Goal: Task Accomplishment & Management: Use online tool/utility

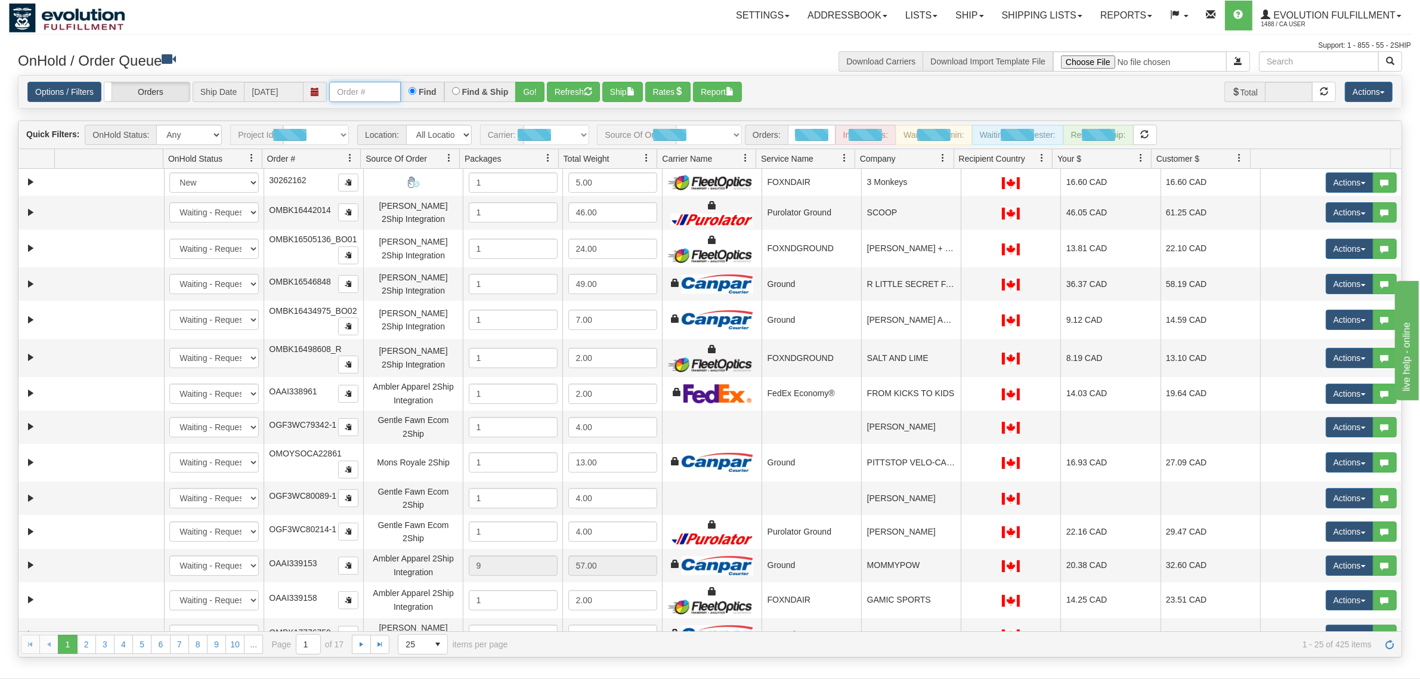
click at [376, 91] on input "text" at bounding box center [365, 92] width 72 height 20
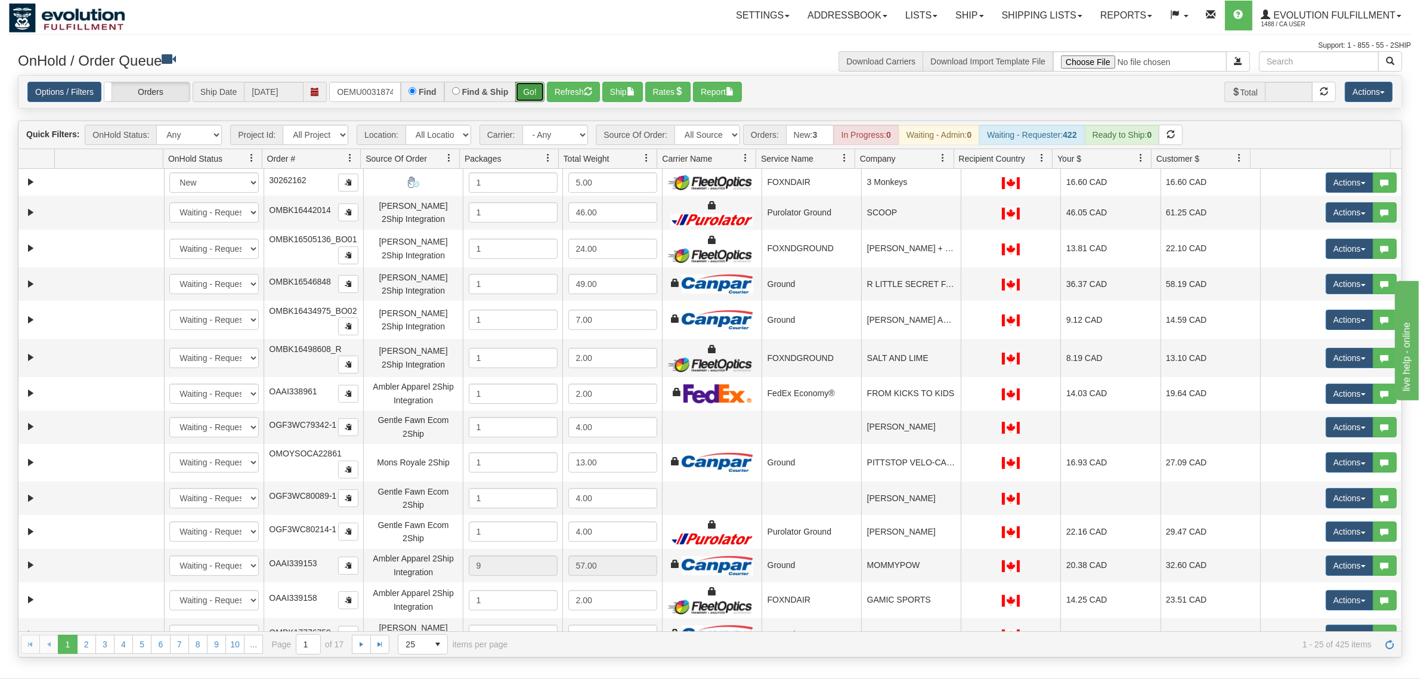
click at [526, 85] on button "Go!" at bounding box center [529, 92] width 29 height 20
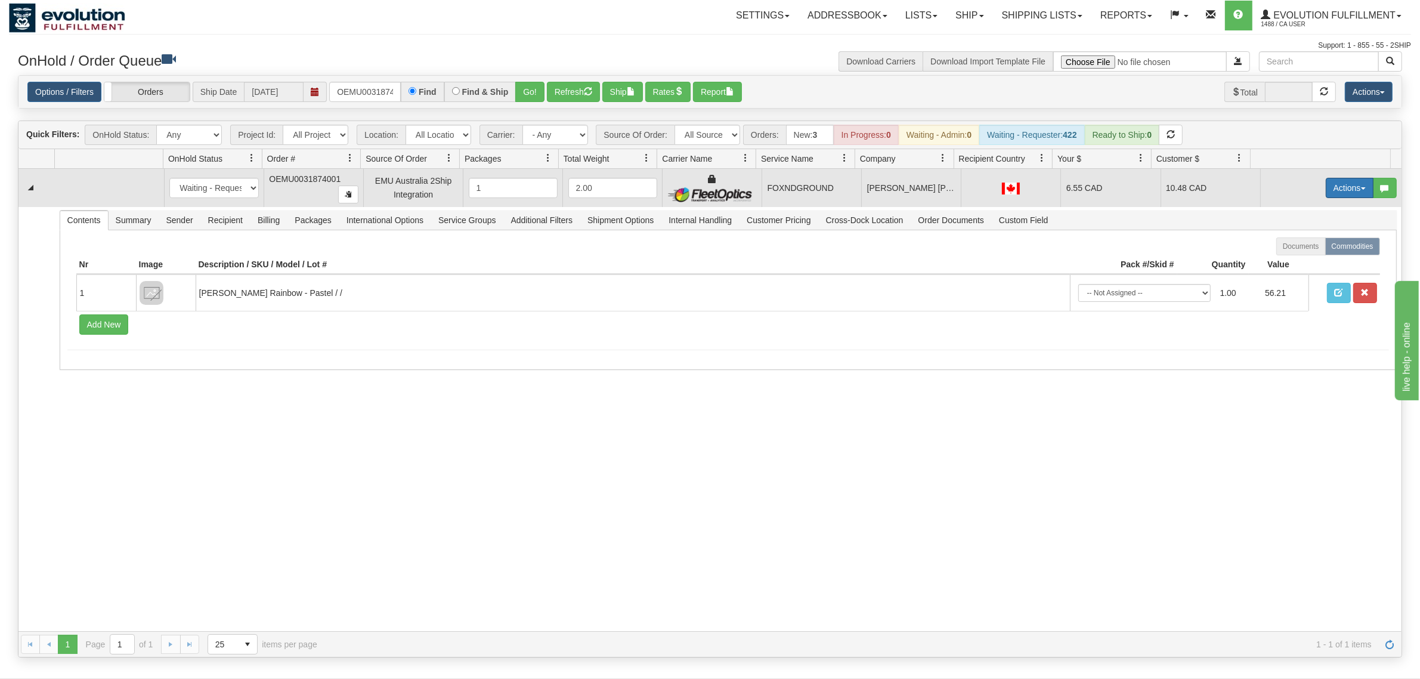
click at [1333, 185] on button "Actions" at bounding box center [1350, 188] width 48 height 20
click at [1307, 239] on span "Rate All Services" at bounding box center [1325, 242] width 72 height 10
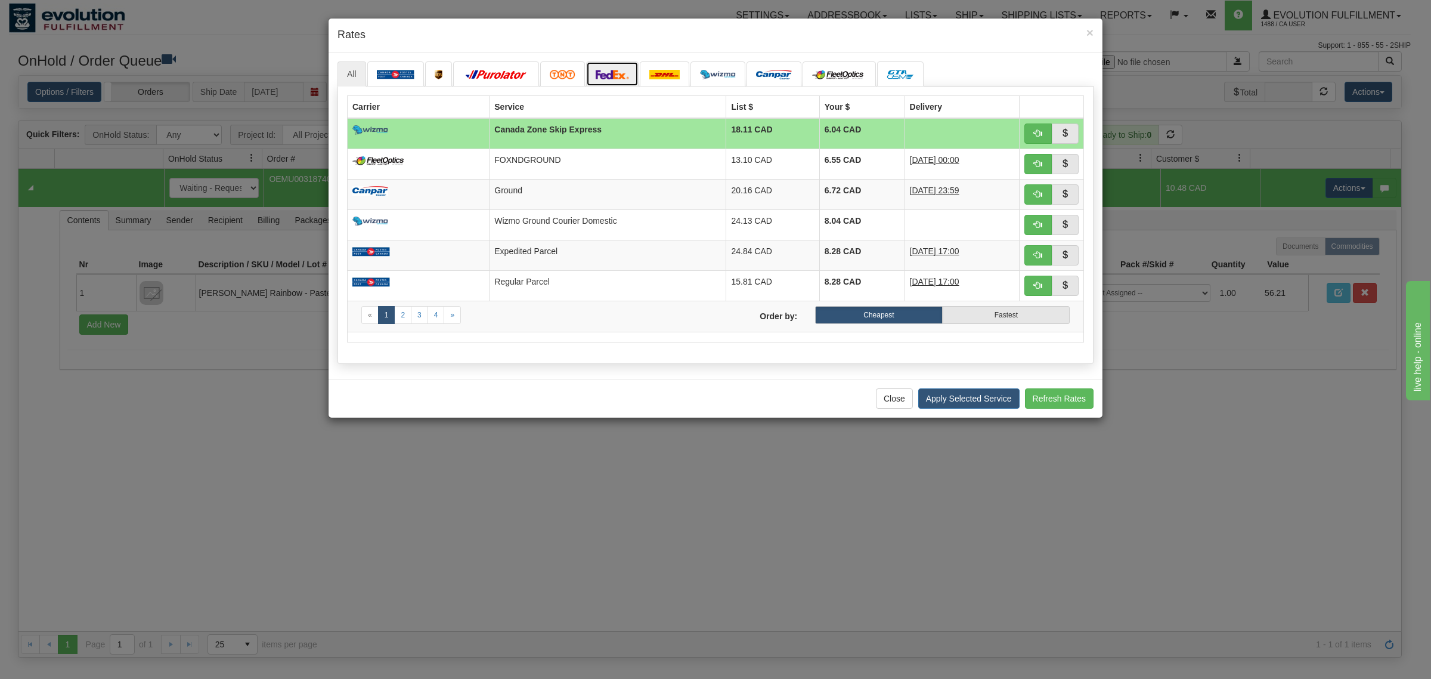
click at [616, 73] on img at bounding box center [612, 75] width 33 height 10
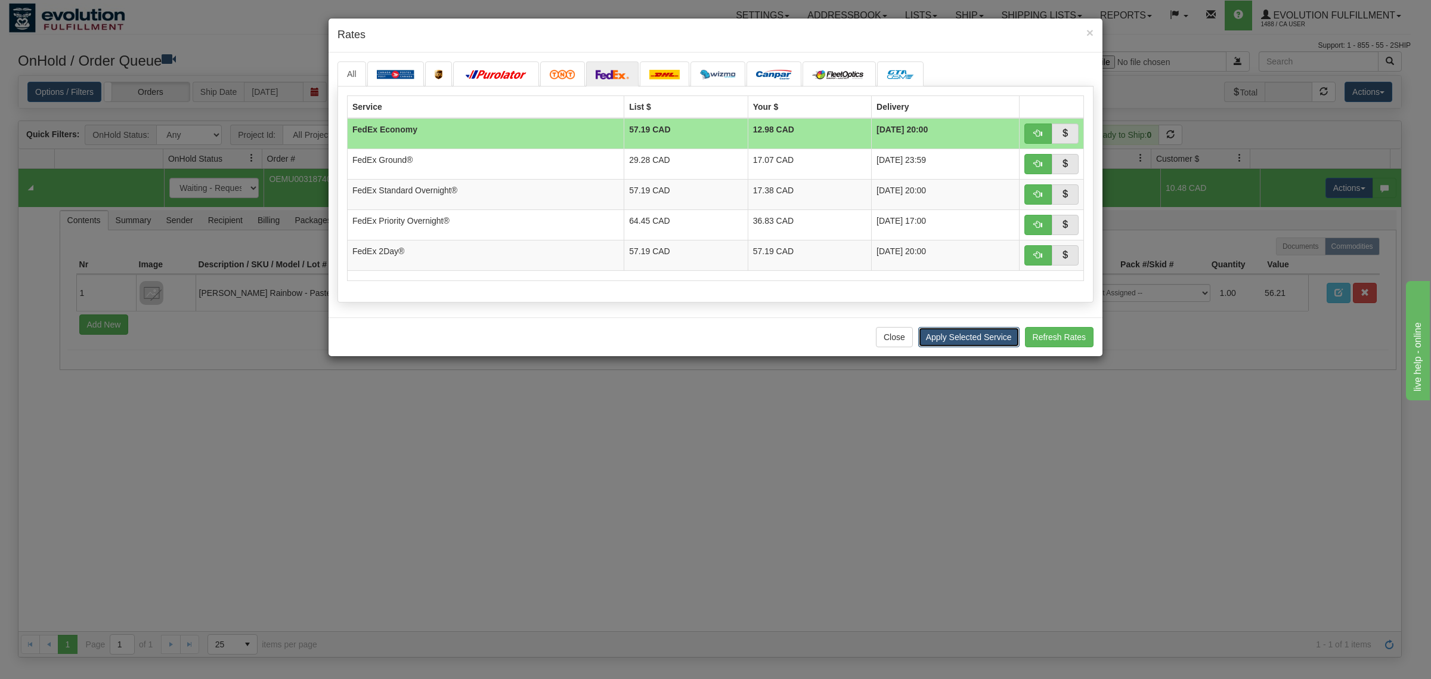
click at [952, 347] on button "Apply Selected Service" at bounding box center [968, 337] width 101 height 20
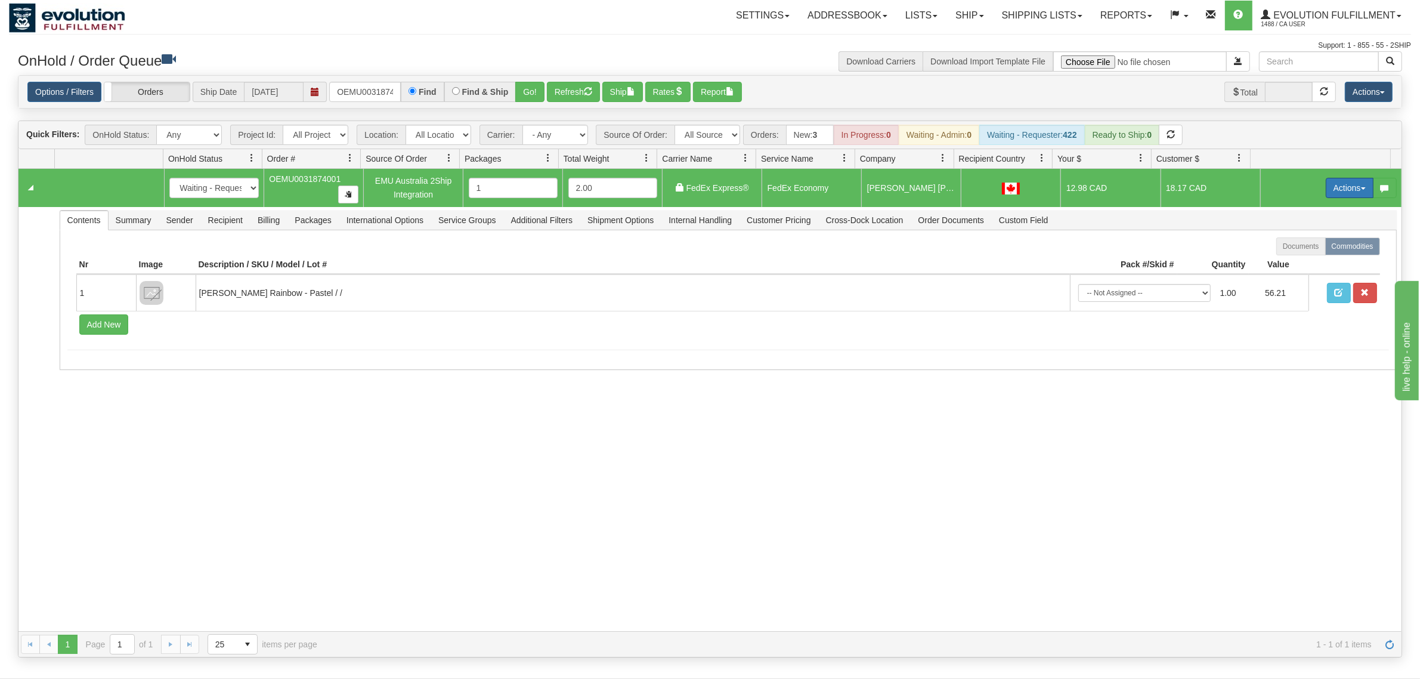
click at [1340, 184] on button "Actions" at bounding box center [1350, 188] width 48 height 20
click at [1308, 252] on link "Ship" at bounding box center [1325, 257] width 95 height 16
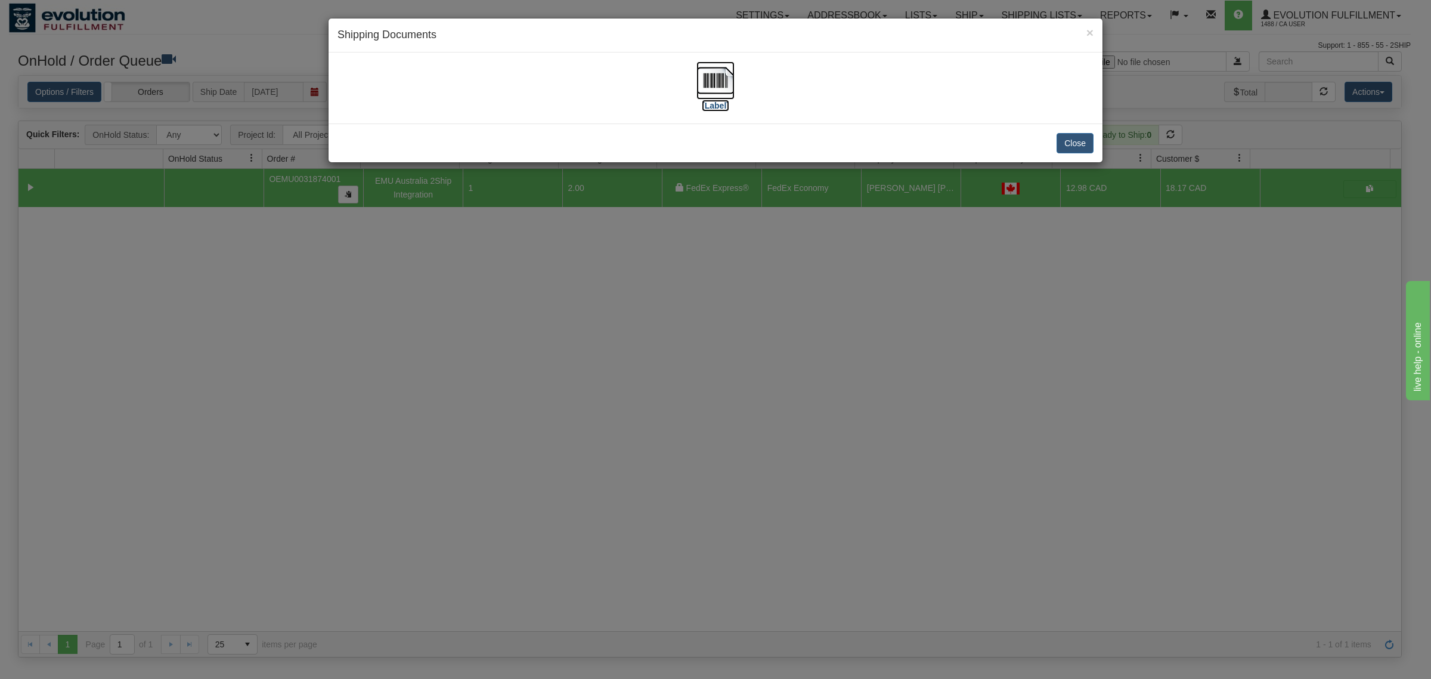
click at [726, 63] on img at bounding box center [716, 80] width 38 height 38
click at [1081, 145] on button "Close" at bounding box center [1075, 143] width 37 height 20
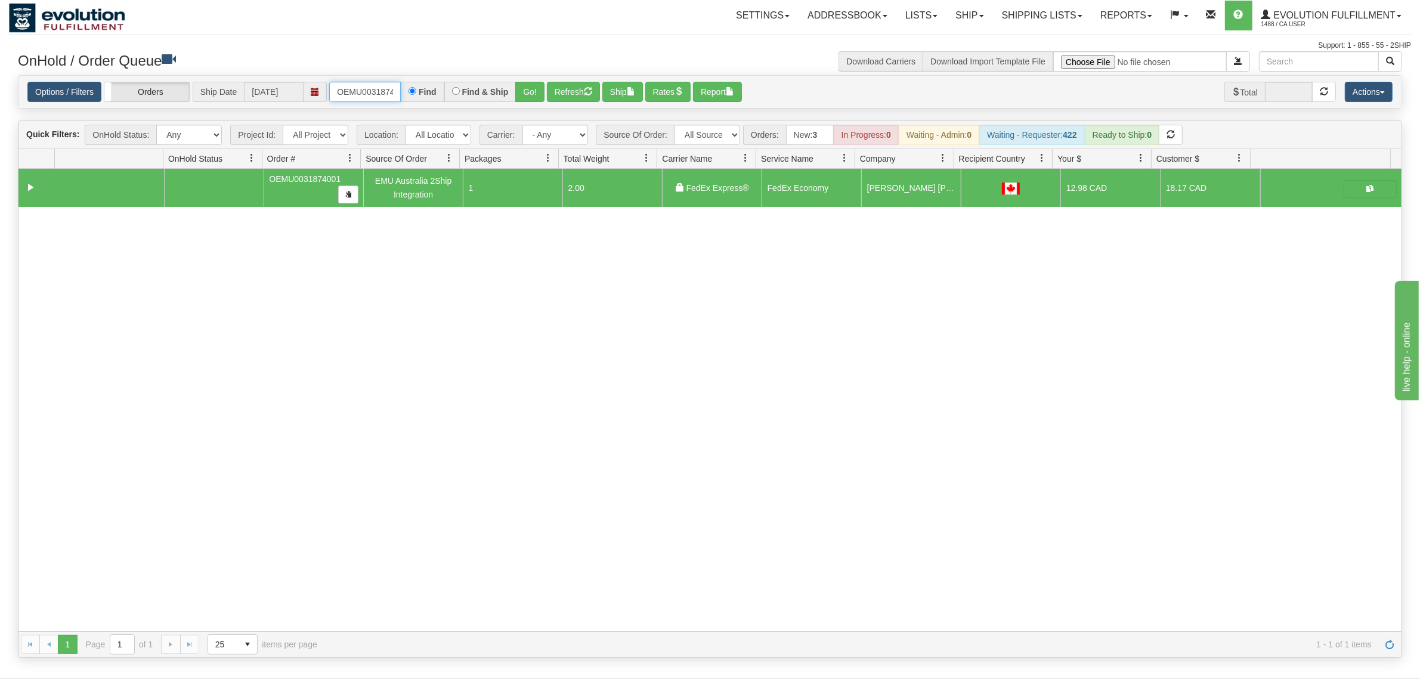
click at [365, 91] on input "OEMU0031874001" at bounding box center [365, 92] width 72 height 20
type input "OEMU0031879001"
click at [538, 95] on button "Go!" at bounding box center [529, 92] width 29 height 20
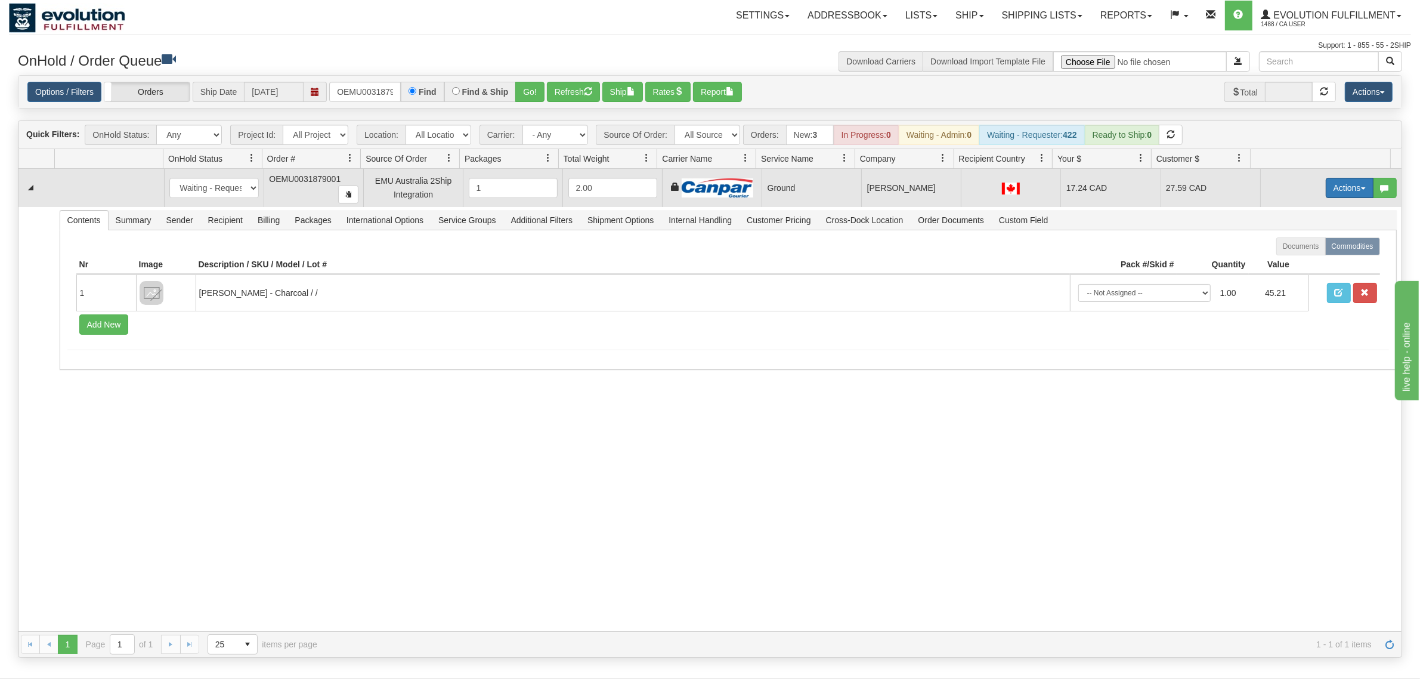
click at [1346, 187] on button "Actions" at bounding box center [1350, 188] width 48 height 20
click at [1307, 243] on span "Rate All Services" at bounding box center [1325, 242] width 72 height 10
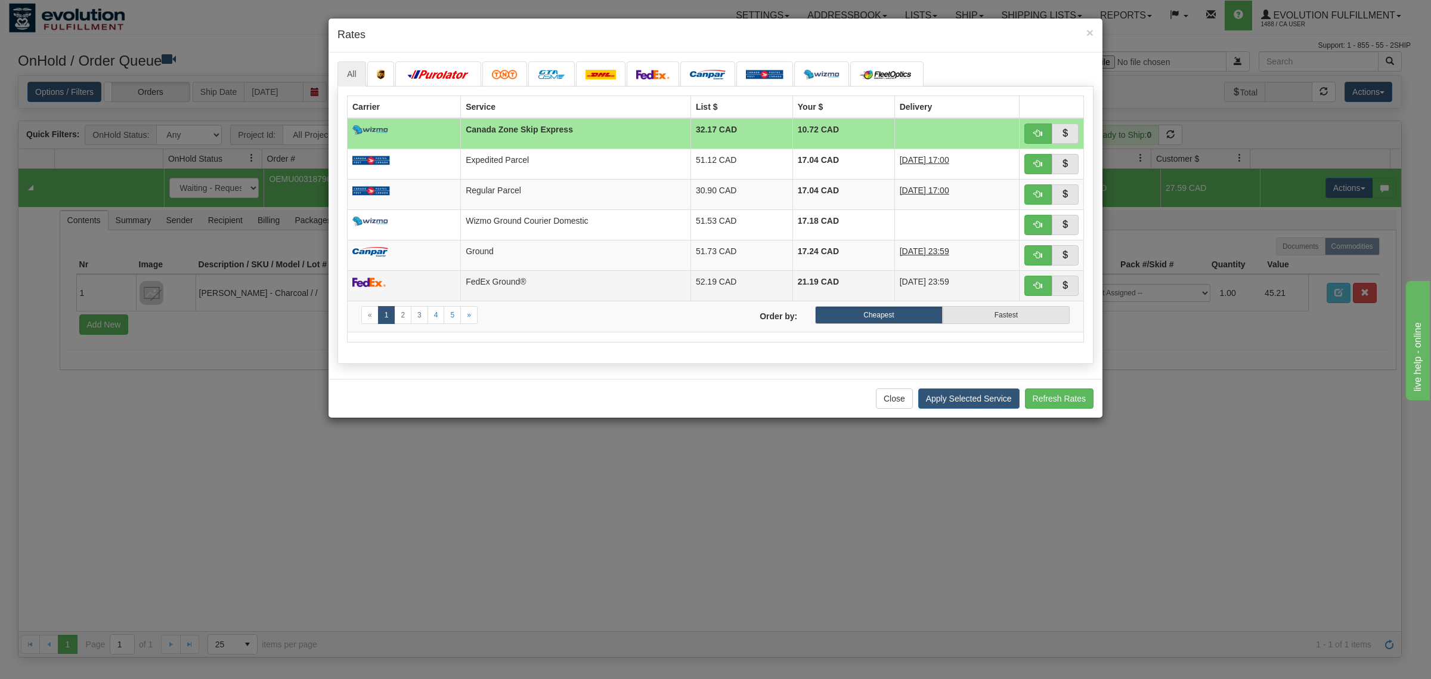
click at [493, 282] on td "FedEx Ground®" at bounding box center [576, 285] width 230 height 30
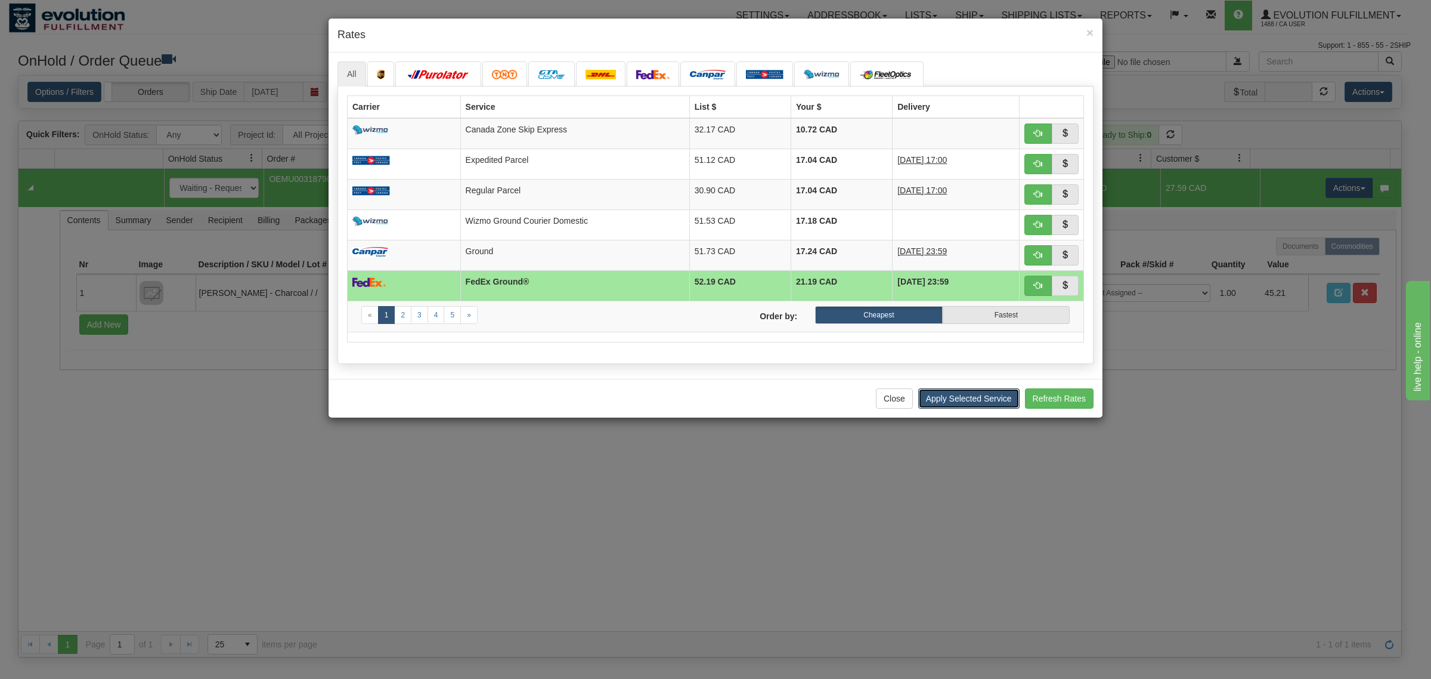
click at [960, 409] on button "Apply Selected Service" at bounding box center [968, 398] width 101 height 20
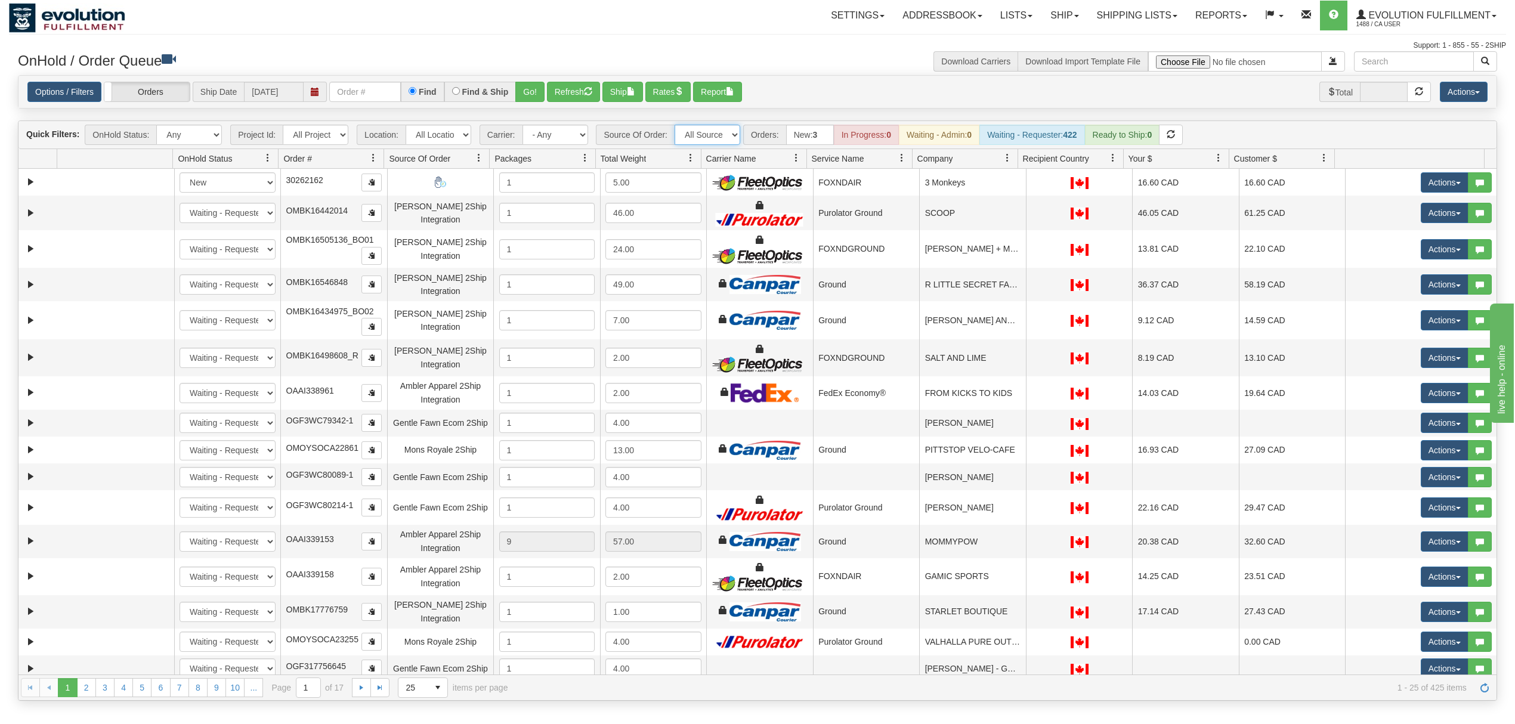
click at [719, 135] on select "All Sources AirBlaster 2Ship Integration Ambler Apparel 2Ship Integration Blast…" at bounding box center [708, 135] width 66 height 20
select select "EMU Australia 2Ship Integration"
click at [676, 126] on select "All Sources AirBlaster 2Ship Integration Ambler Apparel 2Ship Integration Blast…" at bounding box center [708, 135] width 66 height 20
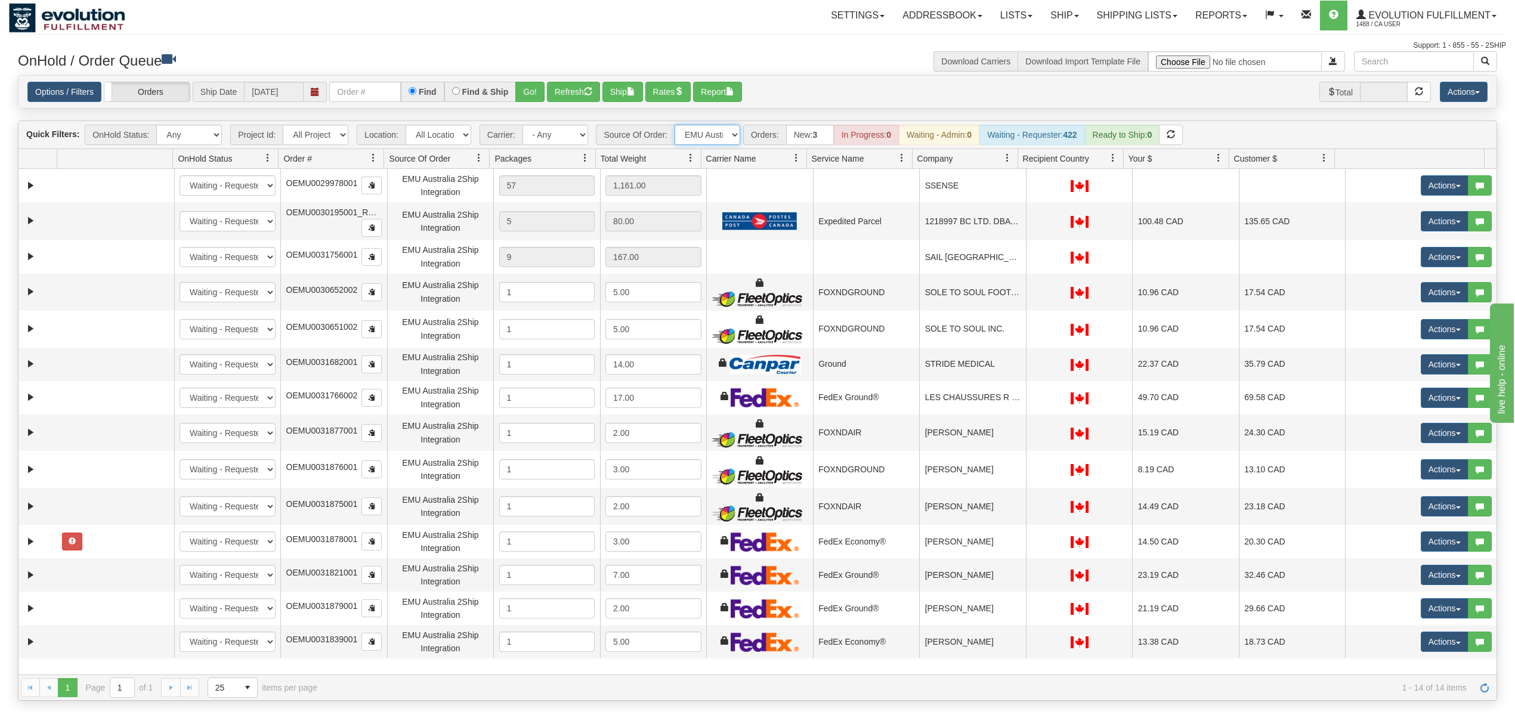
click at [1005, 160] on span at bounding box center [1008, 158] width 10 height 10
click at [1010, 184] on span at bounding box center [1012, 187] width 10 height 10
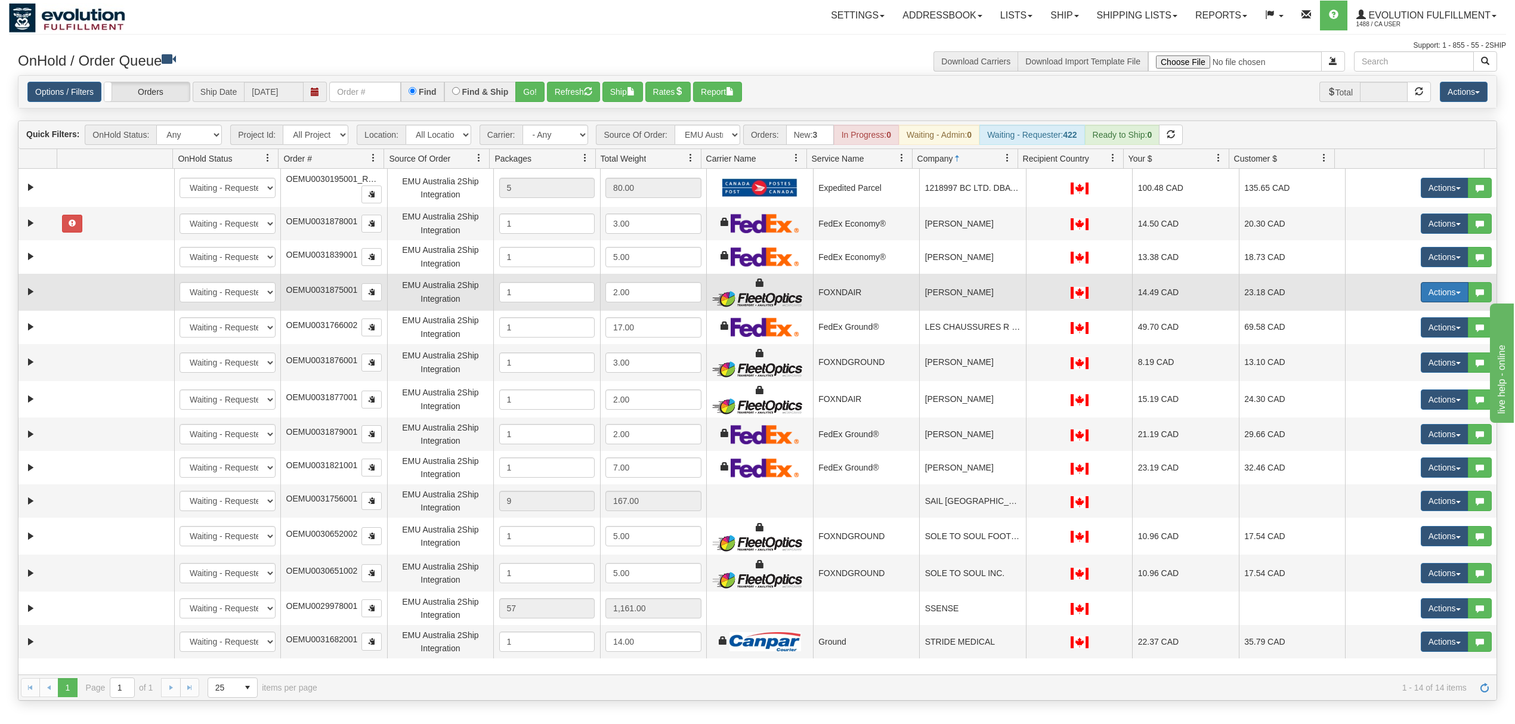
click at [1445, 299] on button "Actions" at bounding box center [1445, 292] width 48 height 20
click at [1403, 344] on span "Rate All Services" at bounding box center [1420, 346] width 72 height 10
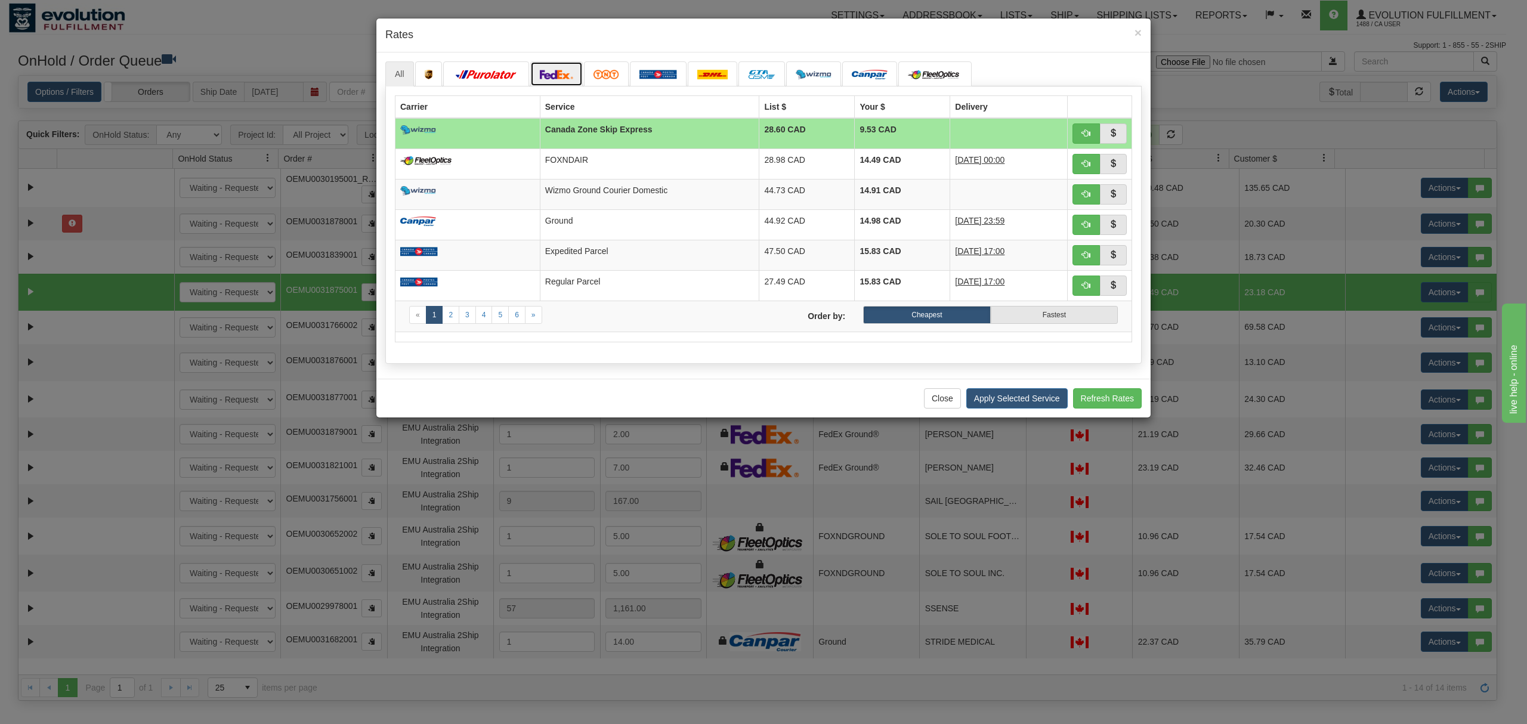
click at [563, 79] on img at bounding box center [556, 75] width 33 height 10
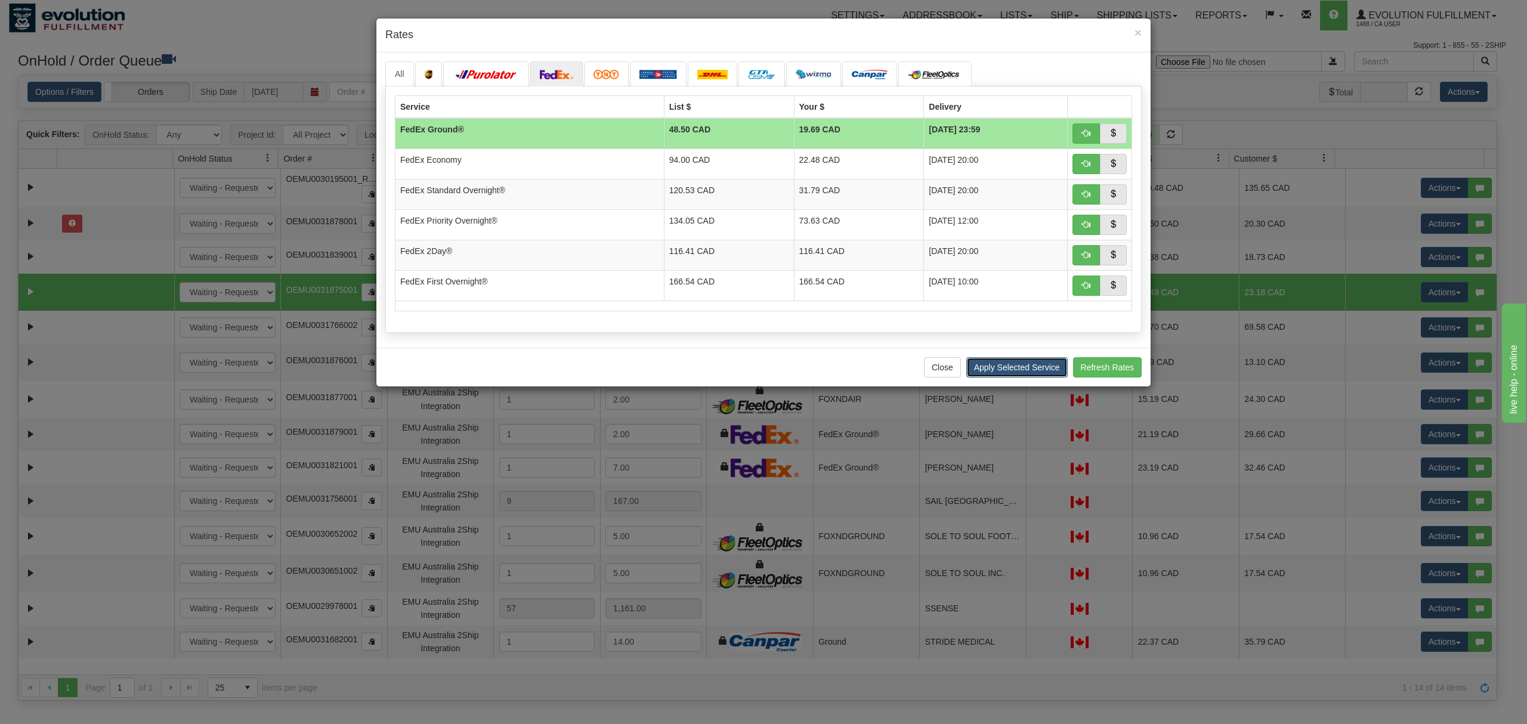
click at [1028, 373] on button "Apply Selected Service" at bounding box center [1016, 367] width 101 height 20
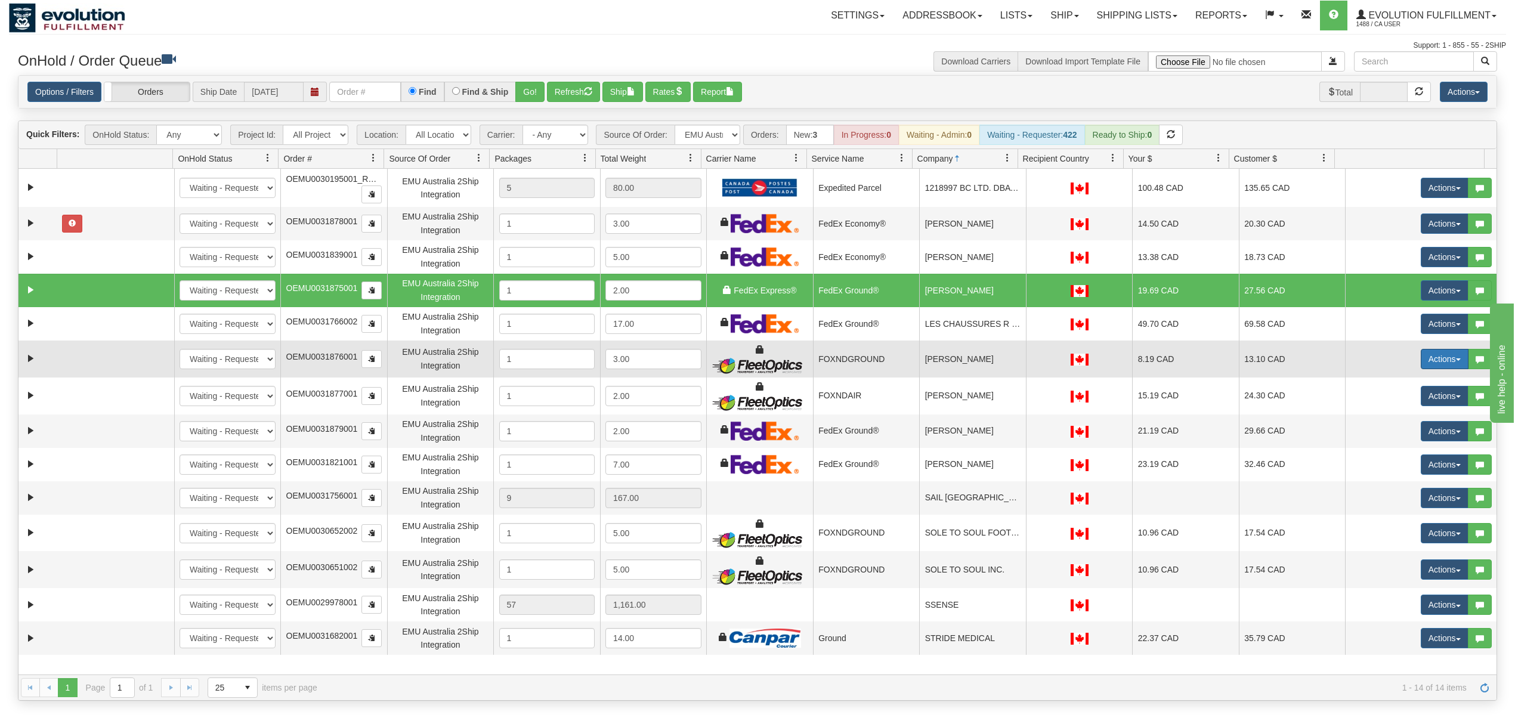
click at [1430, 360] on button "Actions" at bounding box center [1445, 359] width 48 height 20
click at [1401, 415] on span "Rate All Services" at bounding box center [1420, 413] width 72 height 10
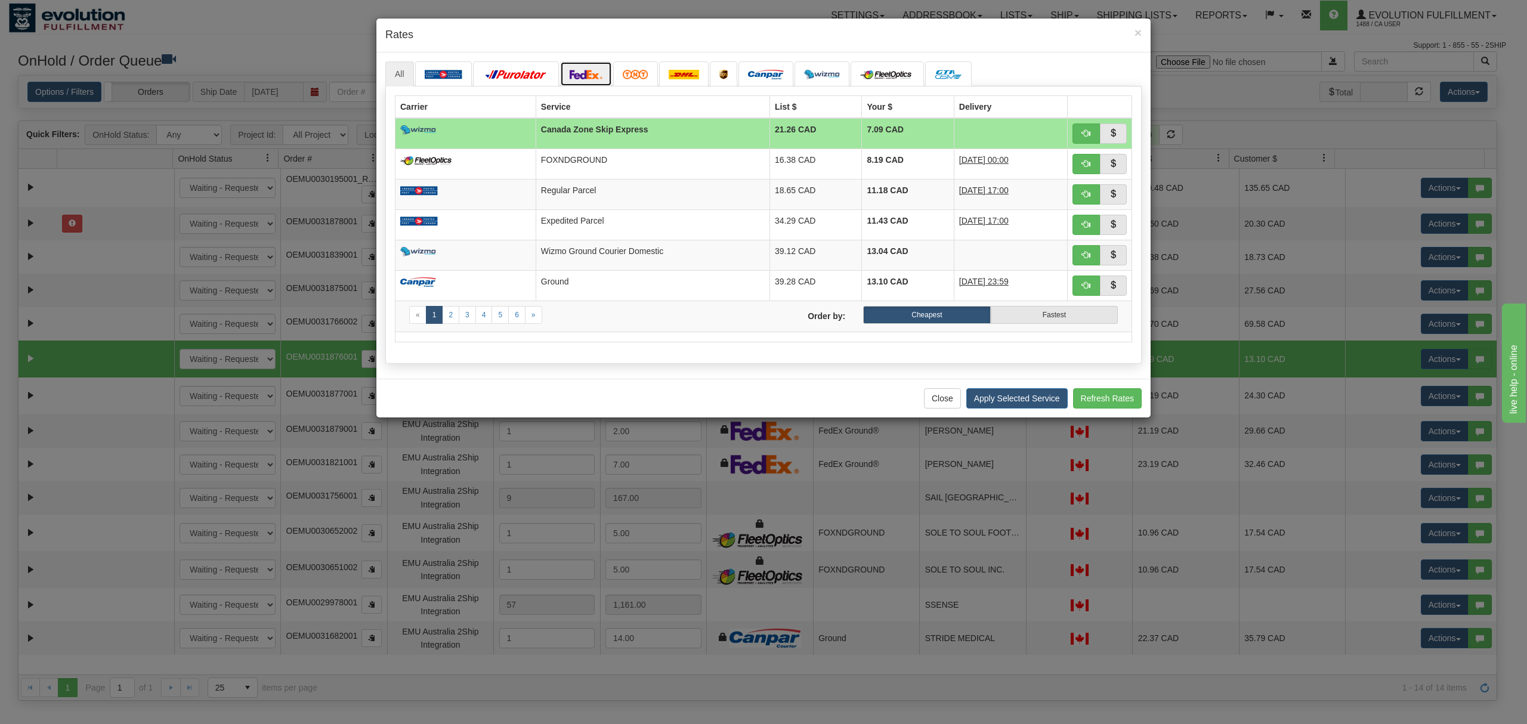
click at [588, 63] on link at bounding box center [586, 73] width 52 height 25
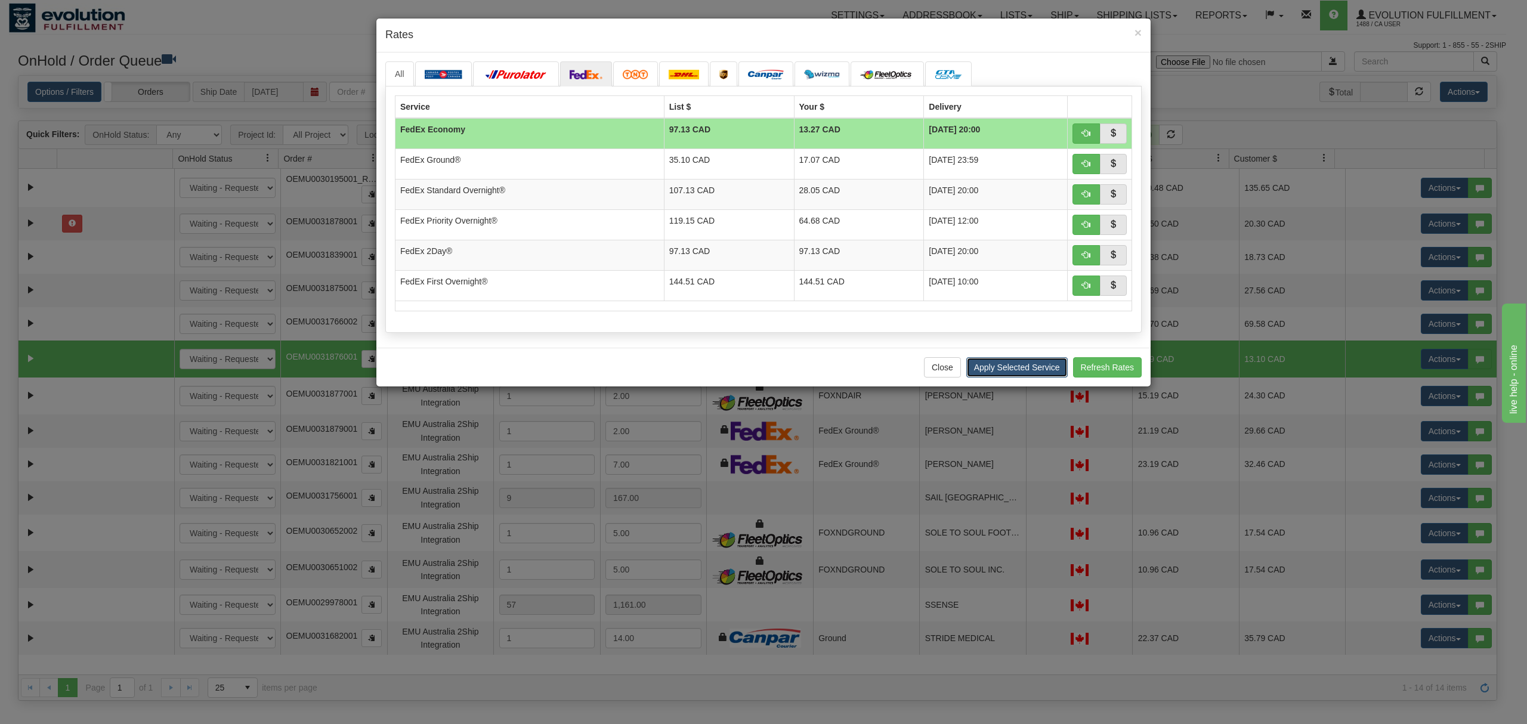
click at [1023, 377] on button "Apply Selected Service" at bounding box center [1016, 367] width 101 height 20
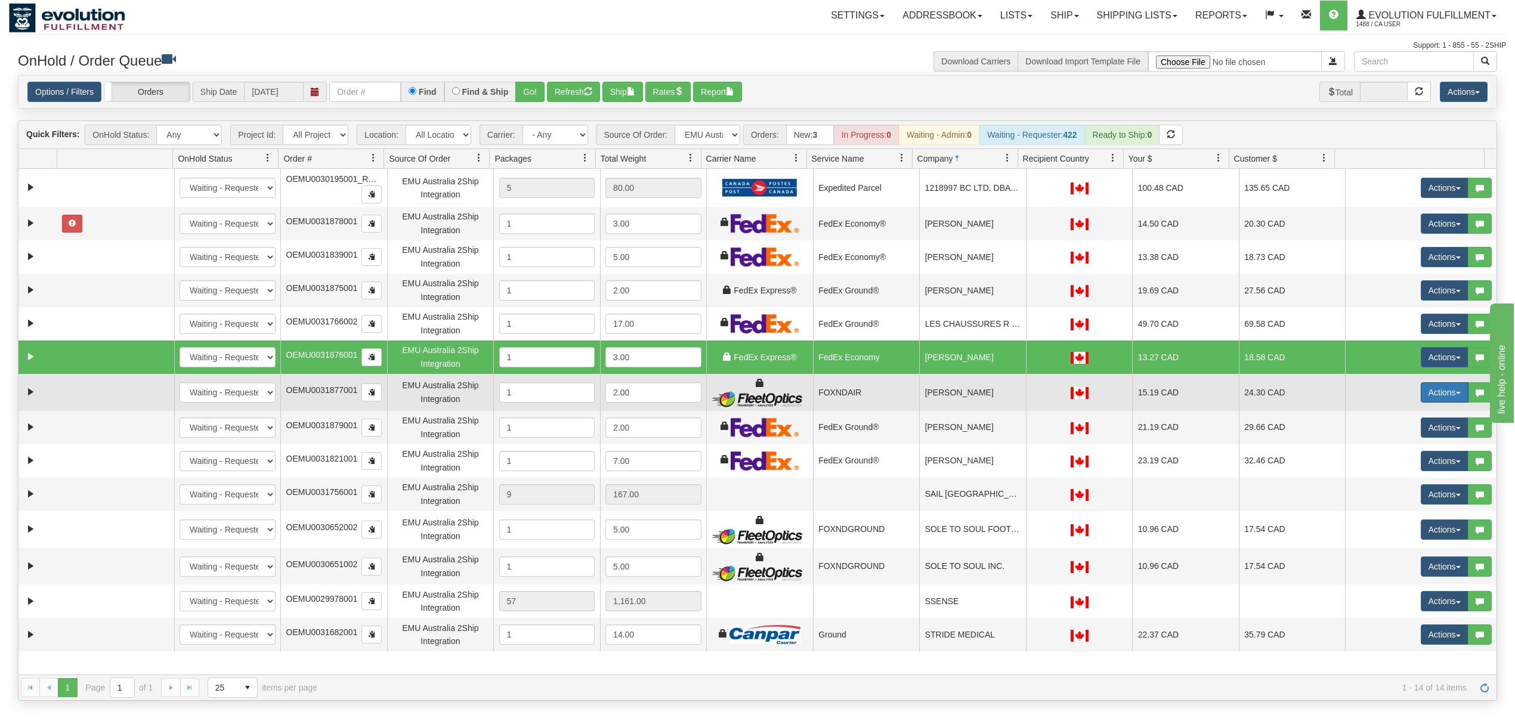
click at [1423, 392] on button "Actions" at bounding box center [1445, 392] width 48 height 20
click at [1404, 443] on link "Rate All Services" at bounding box center [1419, 446] width 95 height 16
